Goal: Navigation & Orientation: Find specific page/section

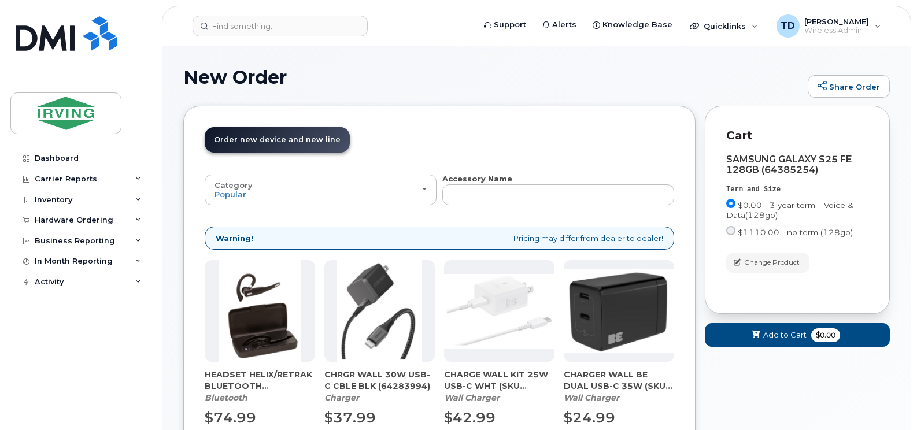
scroll to position [103, 0]
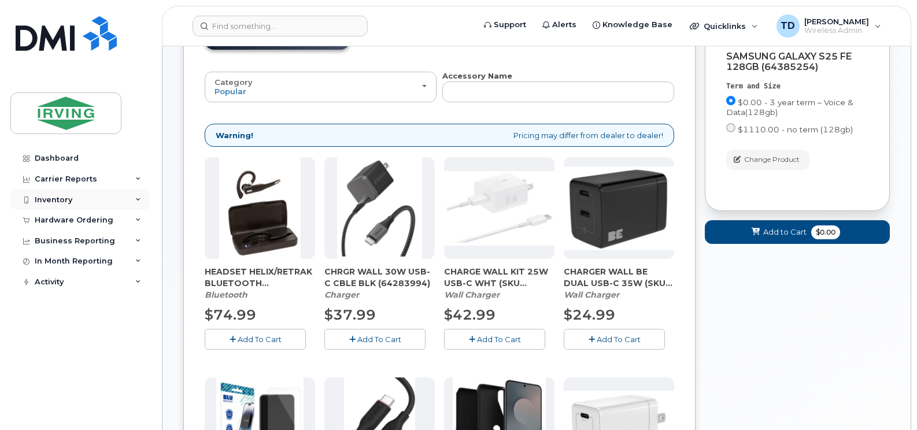
click at [138, 194] on div "Inventory" at bounding box center [80, 200] width 140 height 21
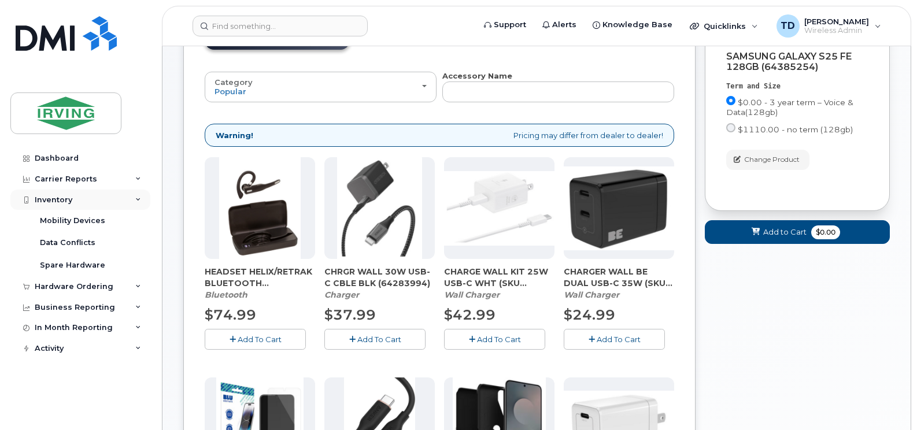
scroll to position [0, 0]
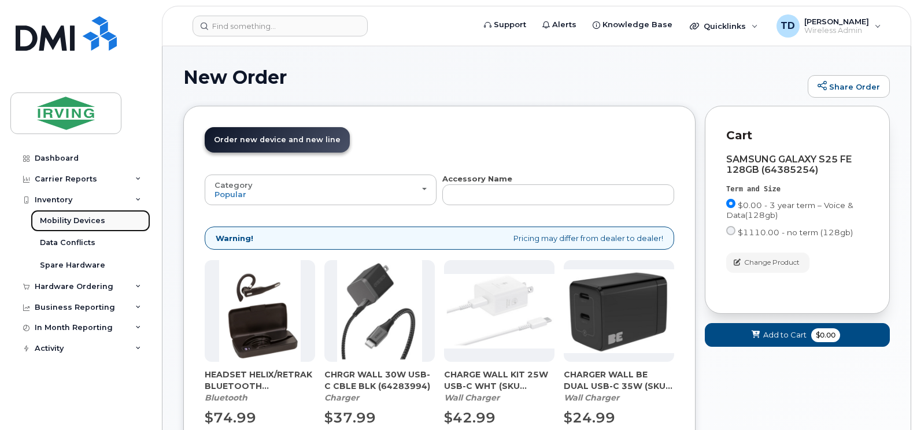
click at [76, 214] on link "Mobility Devices" at bounding box center [91, 221] width 120 height 22
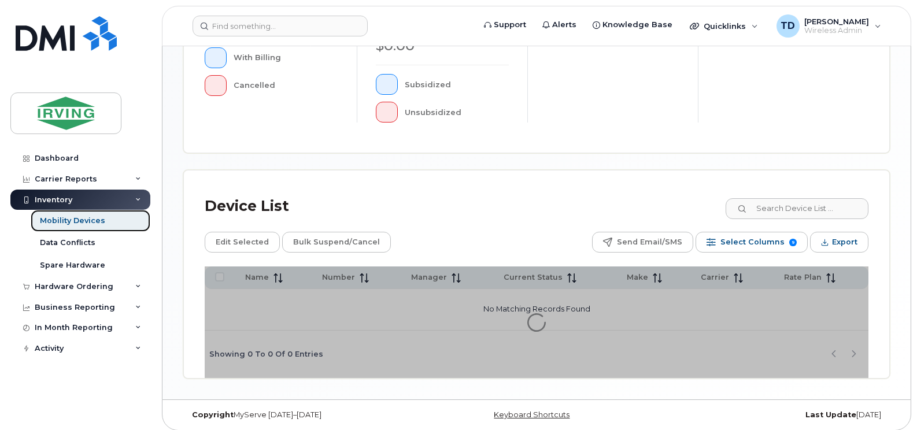
scroll to position [409, 0]
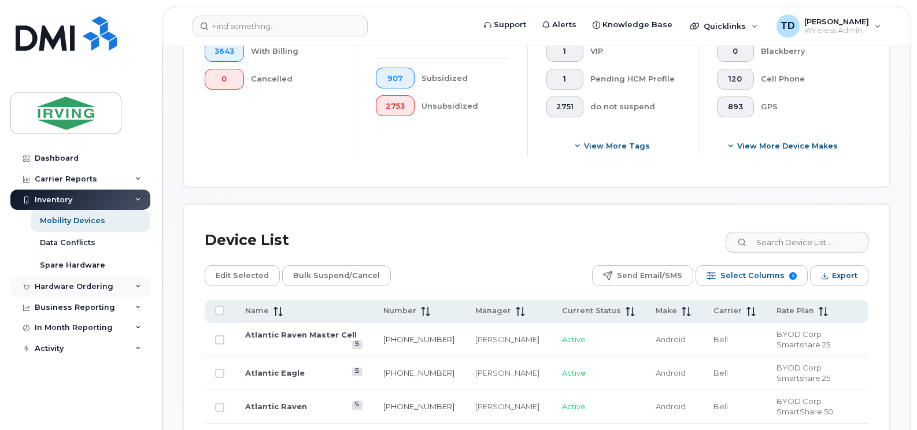
click at [135, 286] on icon at bounding box center [138, 287] width 6 height 6
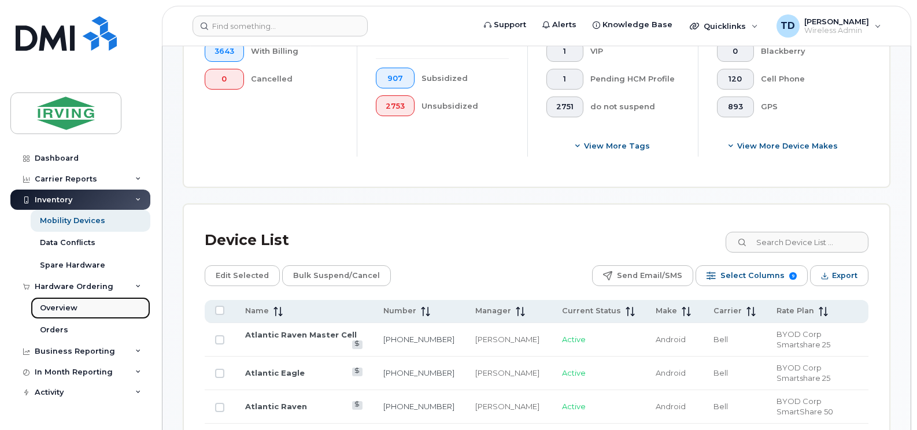
click at [58, 309] on div "Overview" at bounding box center [59, 308] width 38 height 10
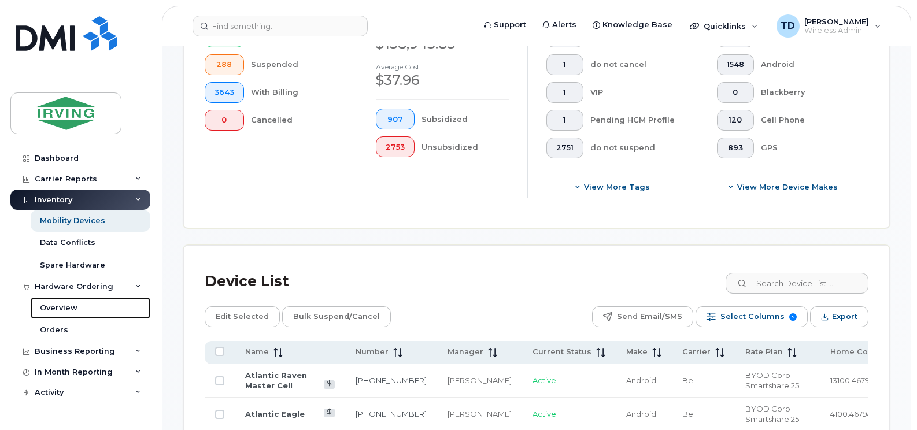
scroll to position [351, 0]
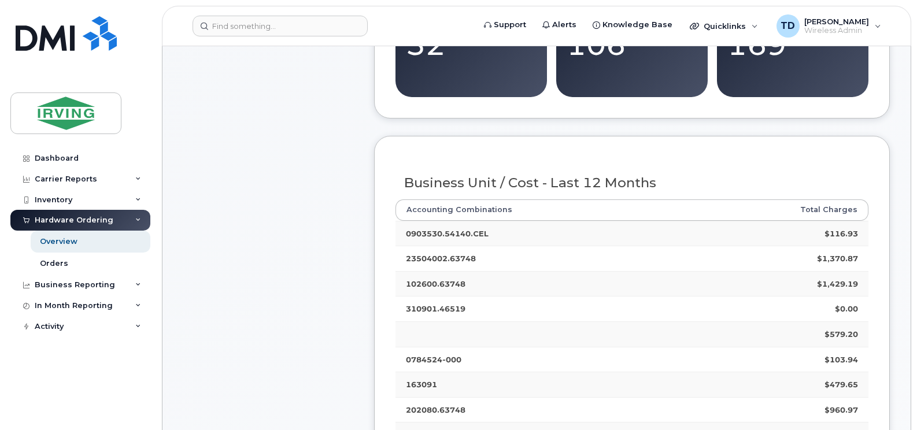
scroll to position [116, 0]
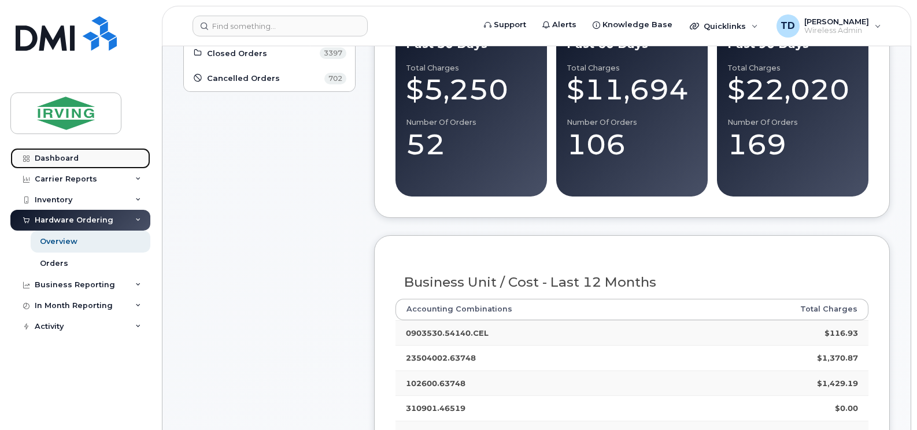
click at [54, 158] on div "Dashboard" at bounding box center [57, 158] width 44 height 9
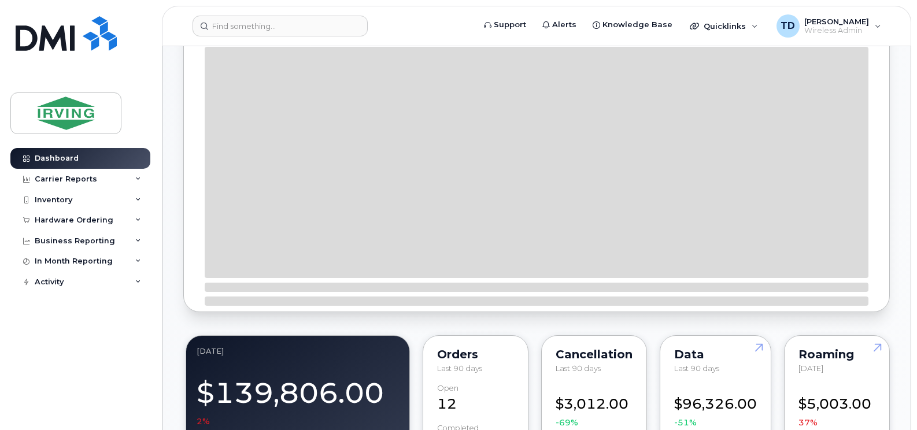
scroll to position [289, 0]
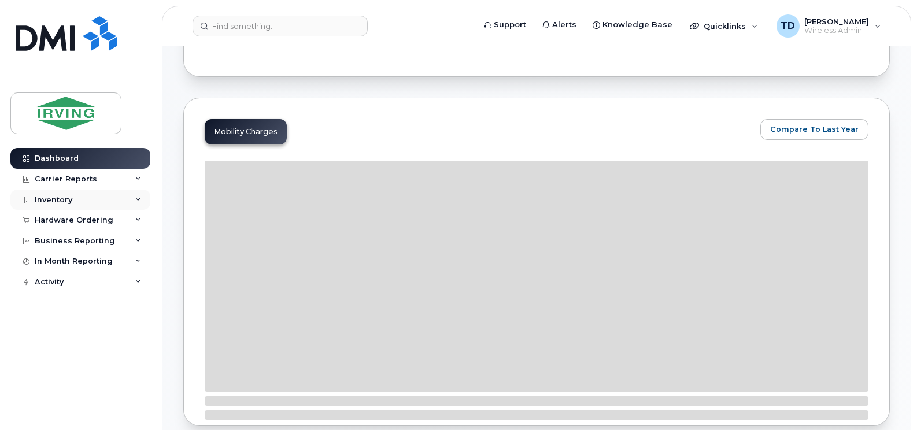
click at [142, 202] on div "Inventory" at bounding box center [80, 200] width 140 height 21
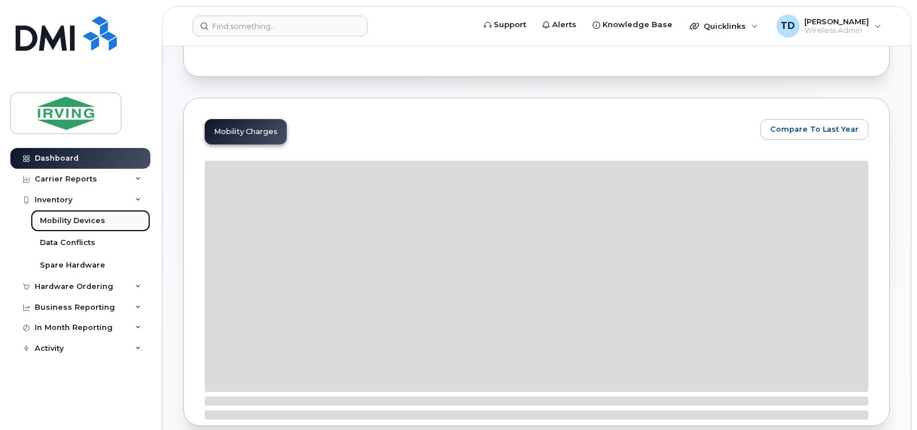
click at [62, 214] on link "Mobility Devices" at bounding box center [91, 221] width 120 height 22
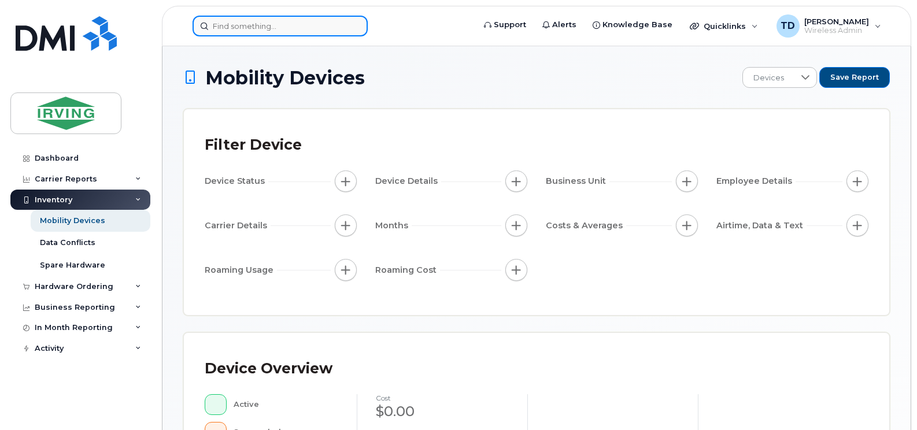
click at [233, 20] on input at bounding box center [279, 26] width 175 height 21
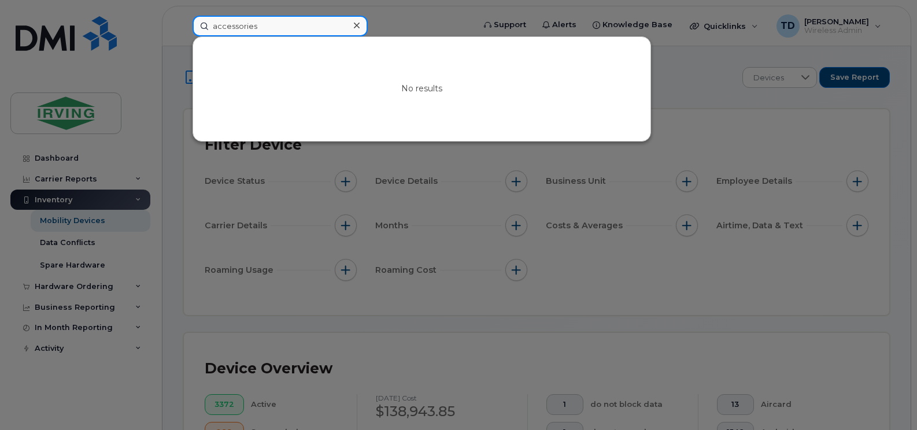
type input "accessories"
click at [446, 16] on div at bounding box center [458, 215] width 917 height 430
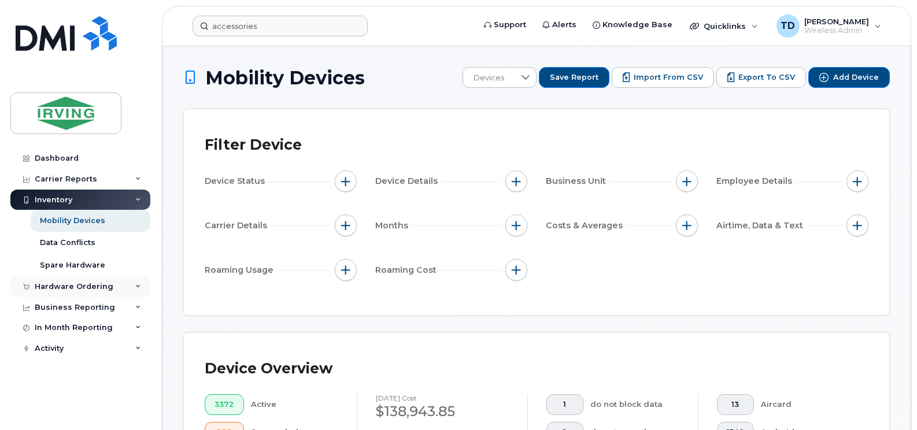
click at [143, 281] on div "Hardware Ordering" at bounding box center [80, 286] width 140 height 21
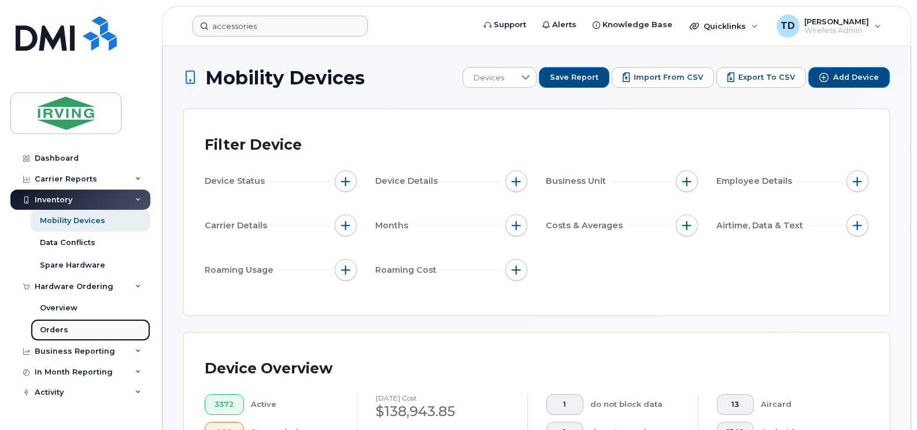
click at [60, 330] on div "Orders" at bounding box center [54, 330] width 28 height 10
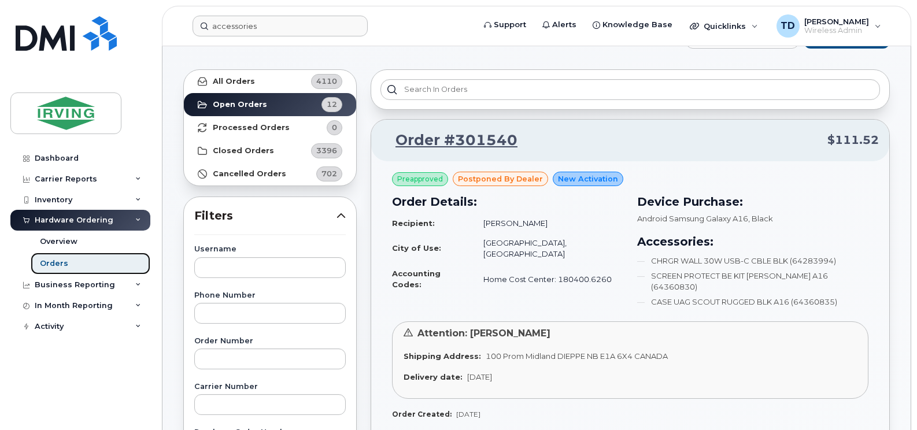
scroll to position [58, 0]
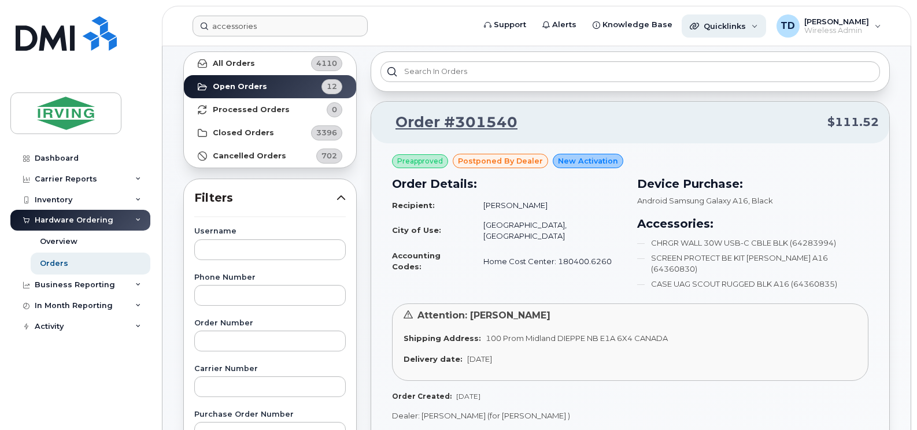
click at [744, 26] on span "Quicklinks" at bounding box center [724, 25] width 42 height 9
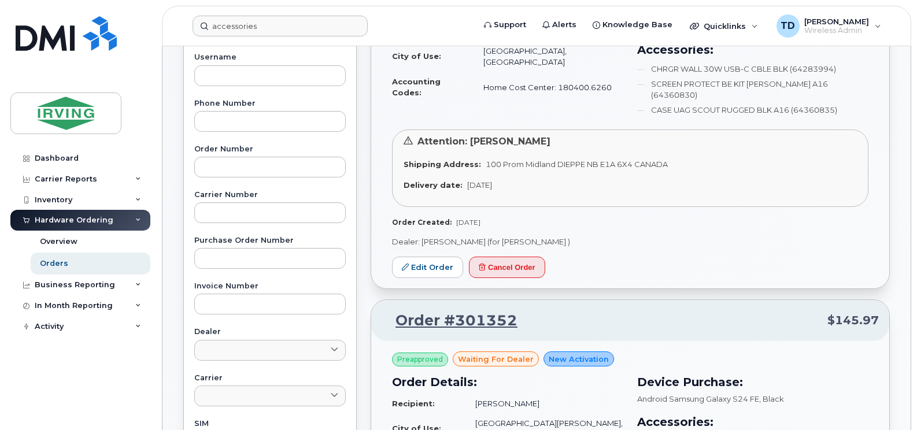
scroll to position [0, 0]
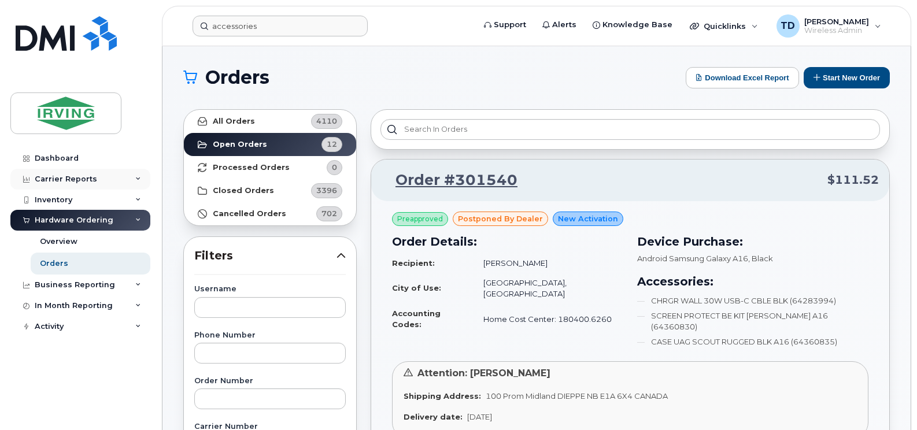
click at [99, 179] on div "Carrier Reports" at bounding box center [80, 179] width 140 height 21
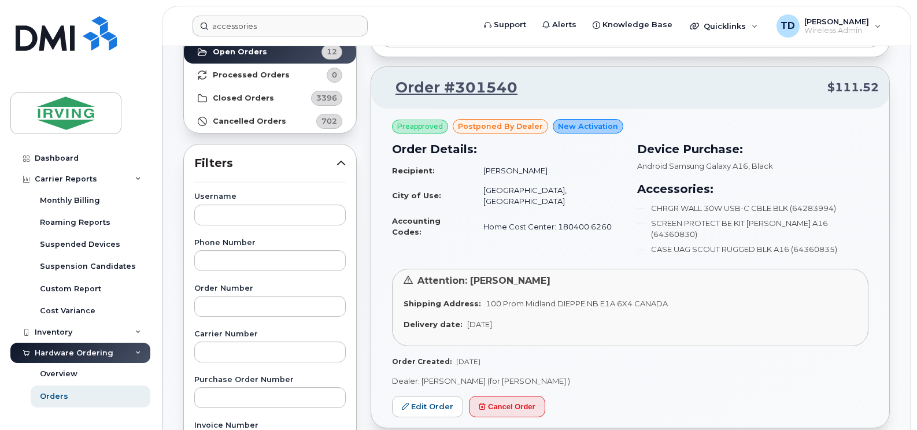
scroll to position [35, 0]
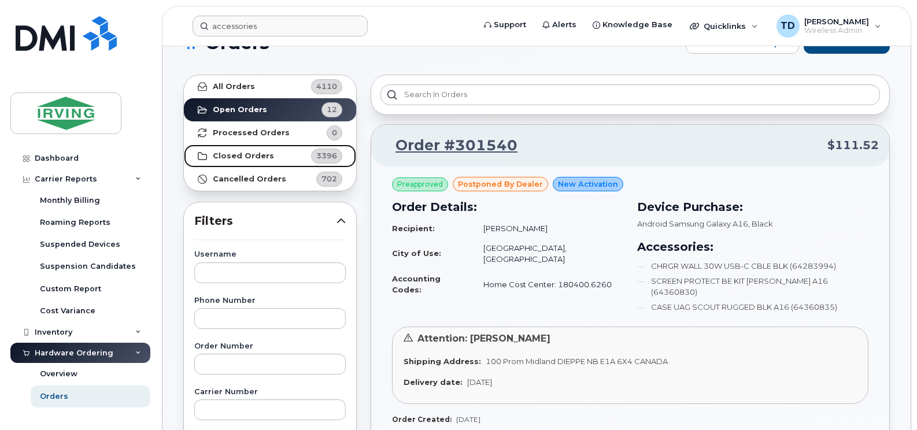
click at [253, 152] on strong "Closed Orders" at bounding box center [243, 155] width 61 height 9
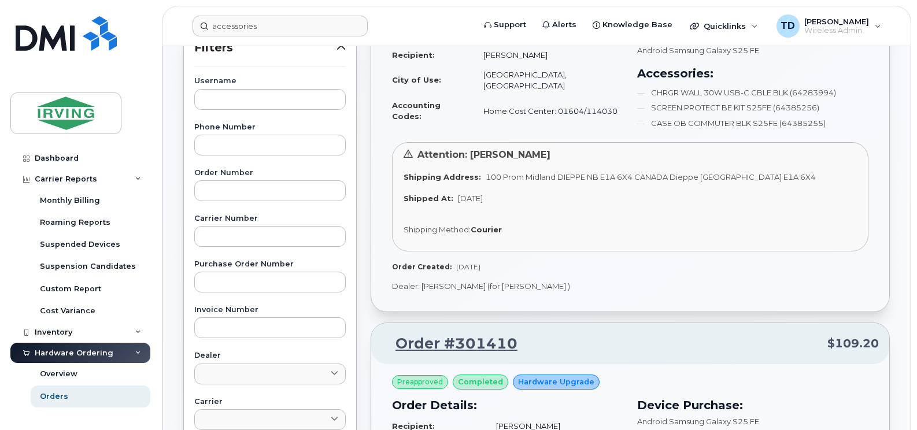
scroll to position [0, 0]
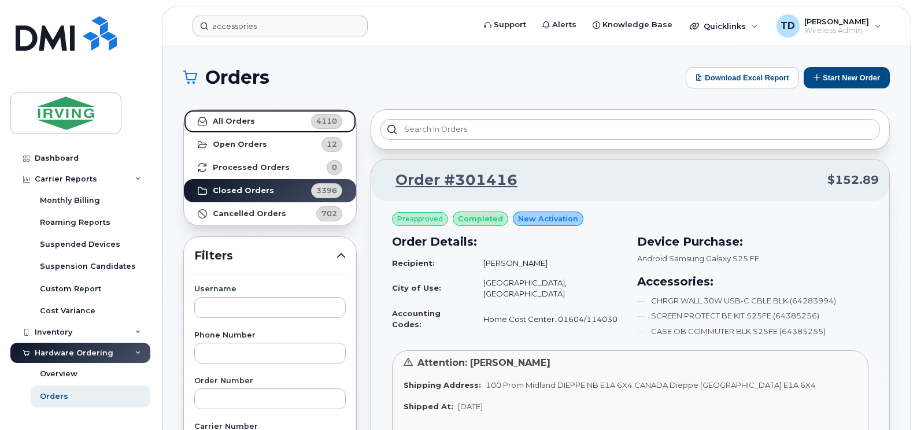
click at [260, 117] on link "All Orders 4110" at bounding box center [270, 121] width 172 height 23
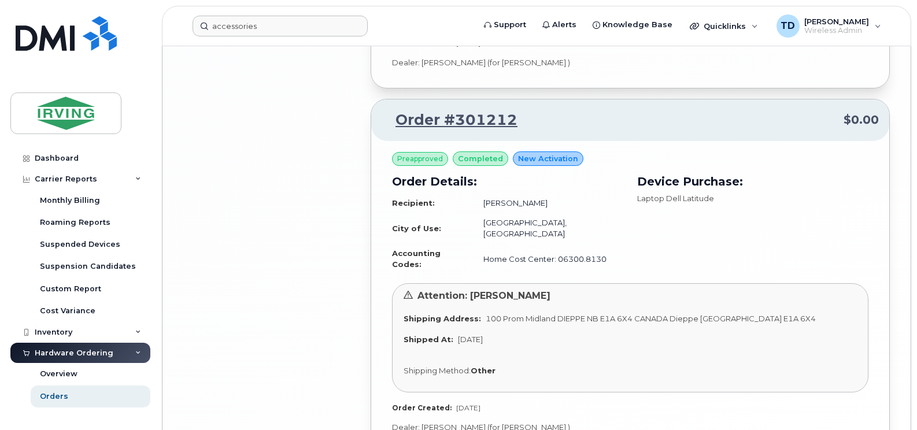
scroll to position [2604, 0]
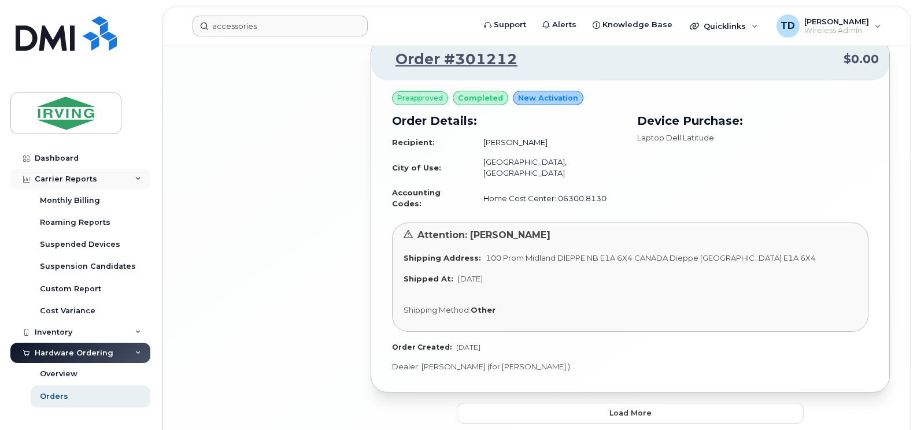
click at [135, 177] on icon at bounding box center [138, 179] width 6 height 6
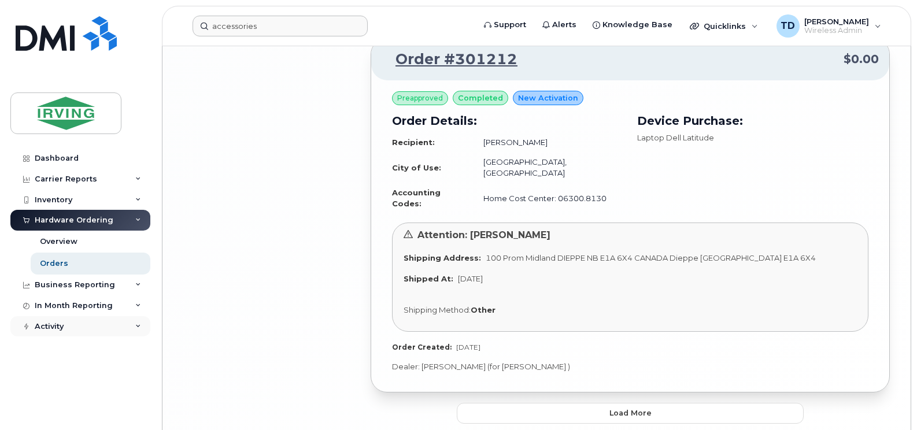
click at [142, 324] on div "Activity" at bounding box center [80, 326] width 140 height 21
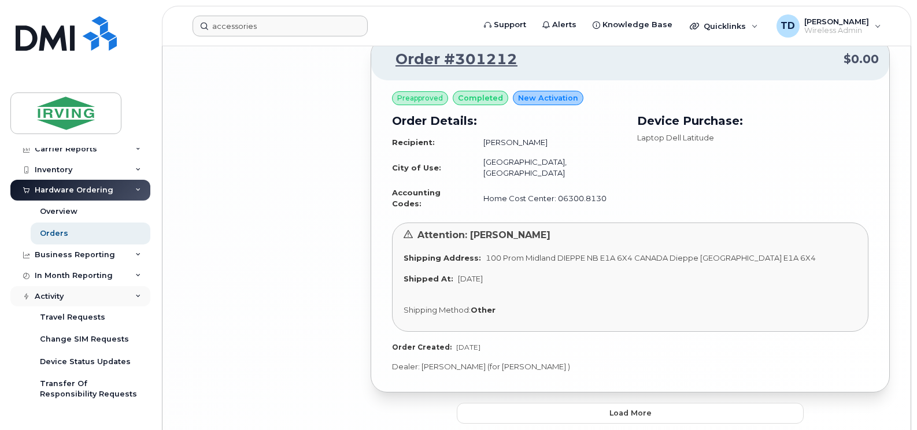
scroll to position [45, 0]
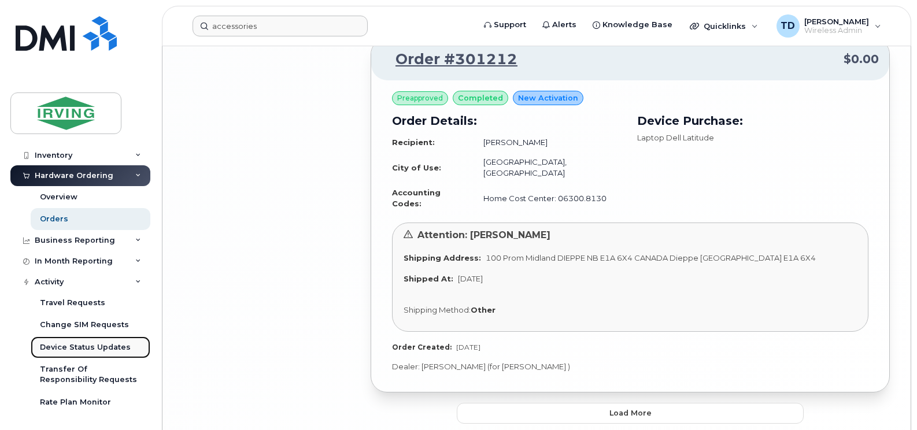
click at [97, 349] on div "Device Status Updates" at bounding box center [85, 347] width 91 height 10
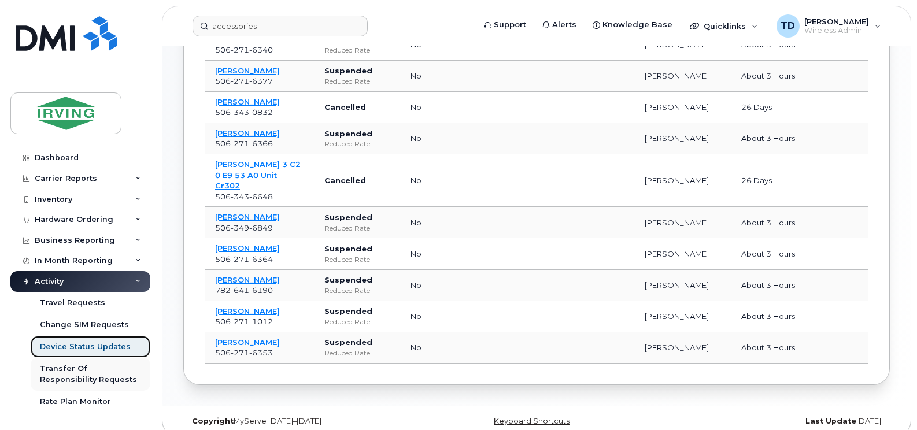
scroll to position [254, 0]
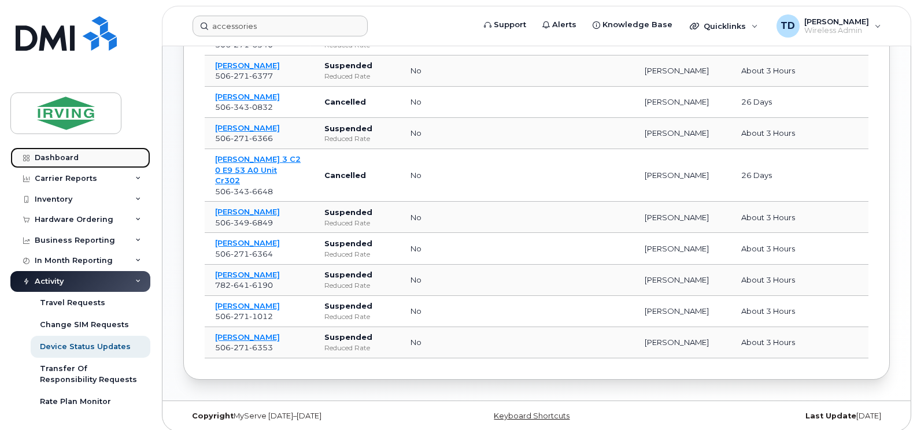
click at [63, 155] on div "Dashboard" at bounding box center [57, 157] width 44 height 9
